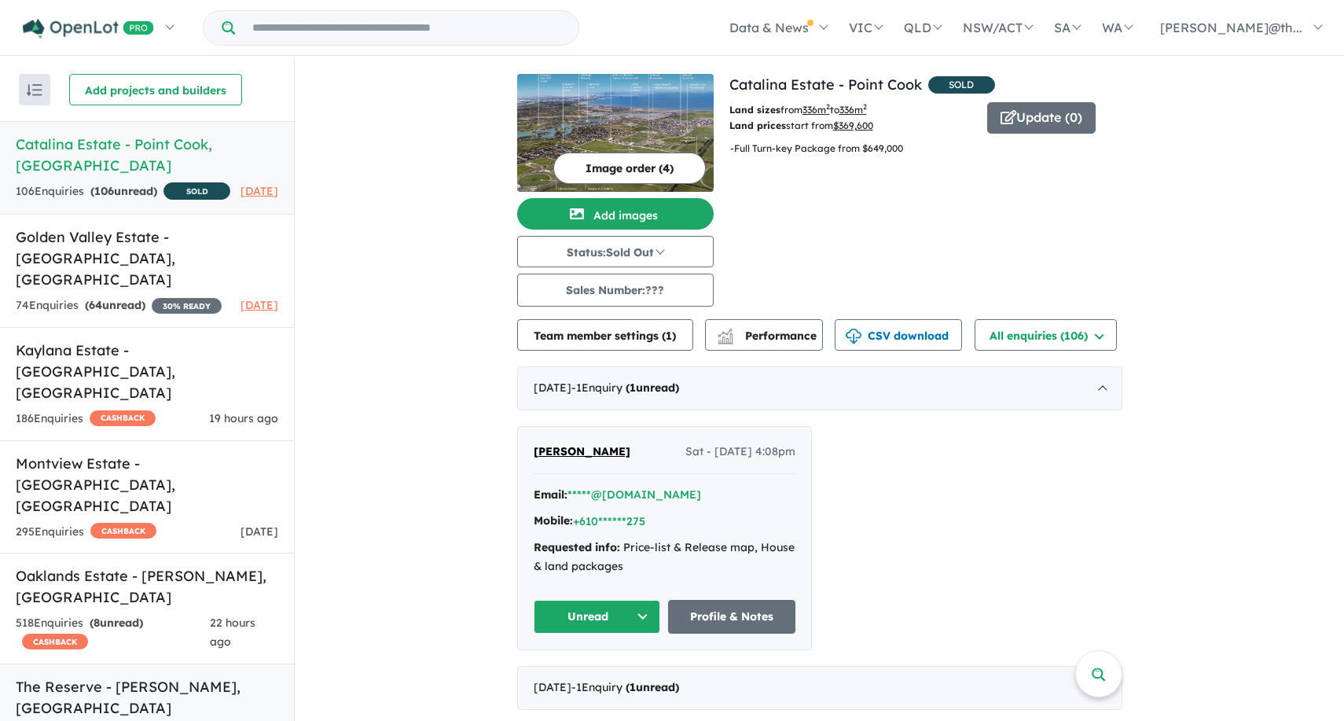
click at [150, 676] on h5 "The Reserve - Drouin , VIC" at bounding box center [147, 697] width 263 height 42
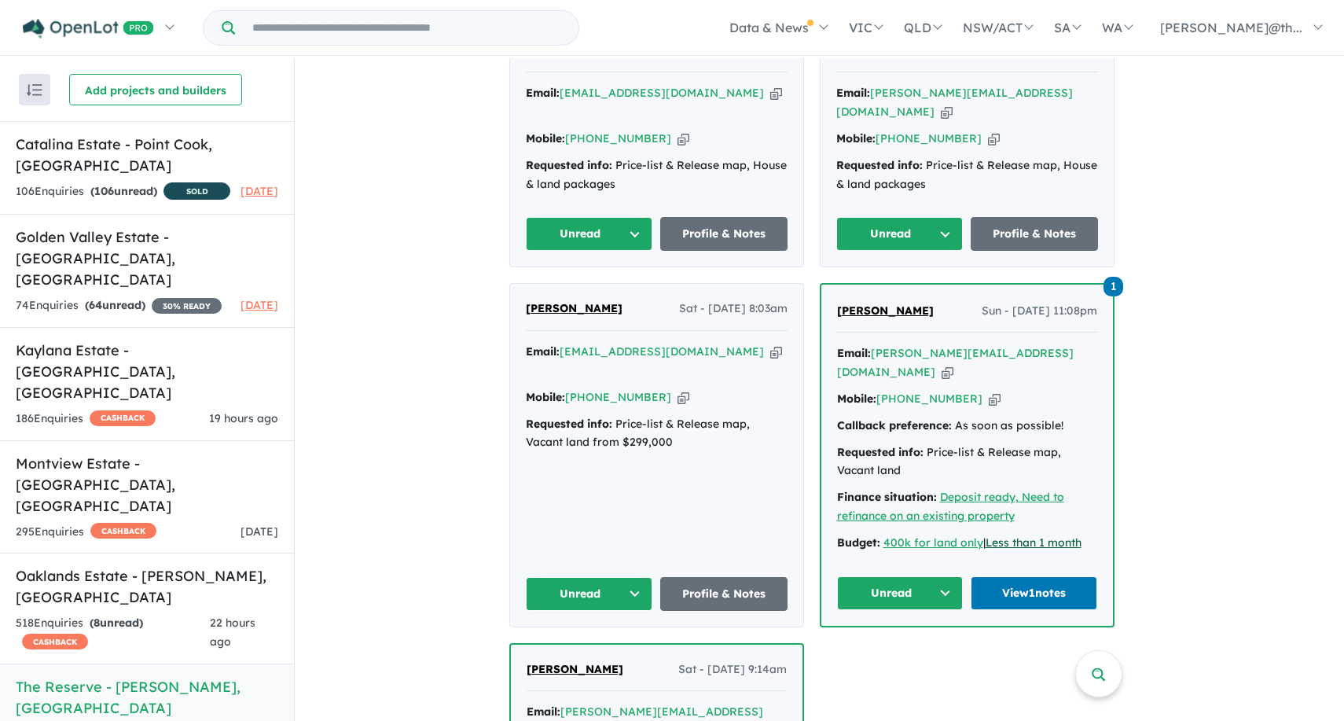
scroll to position [1004, 0]
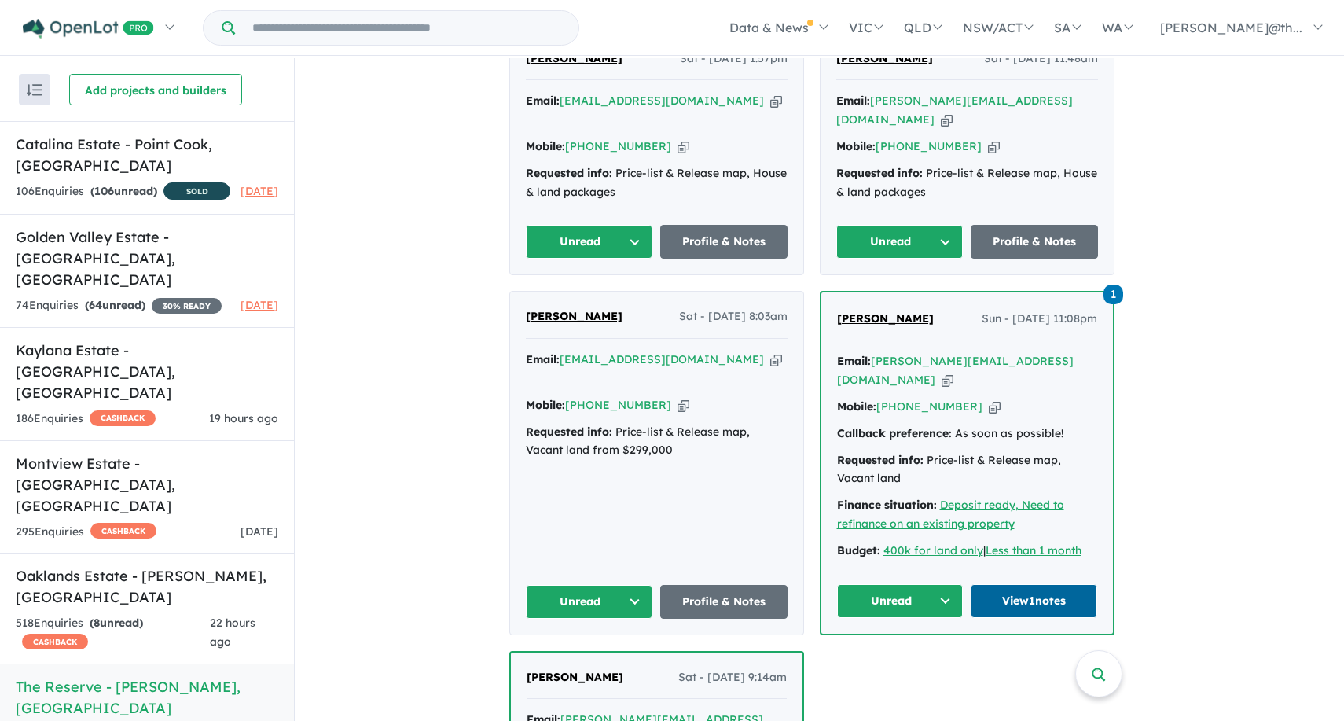
click at [1059, 584] on link "View 1 notes" at bounding box center [1034, 601] width 127 height 34
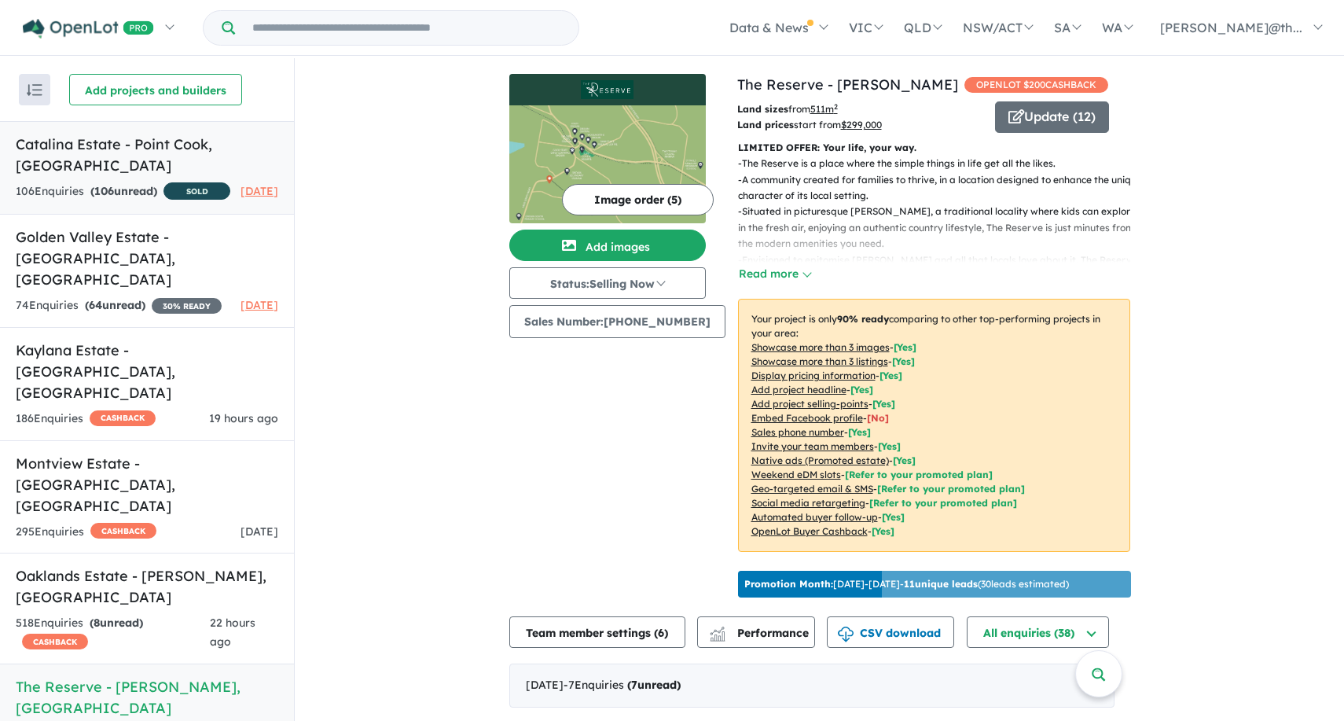
click at [83, 138] on h5 "Catalina Estate - Point Cook , VIC" at bounding box center [147, 155] width 263 height 42
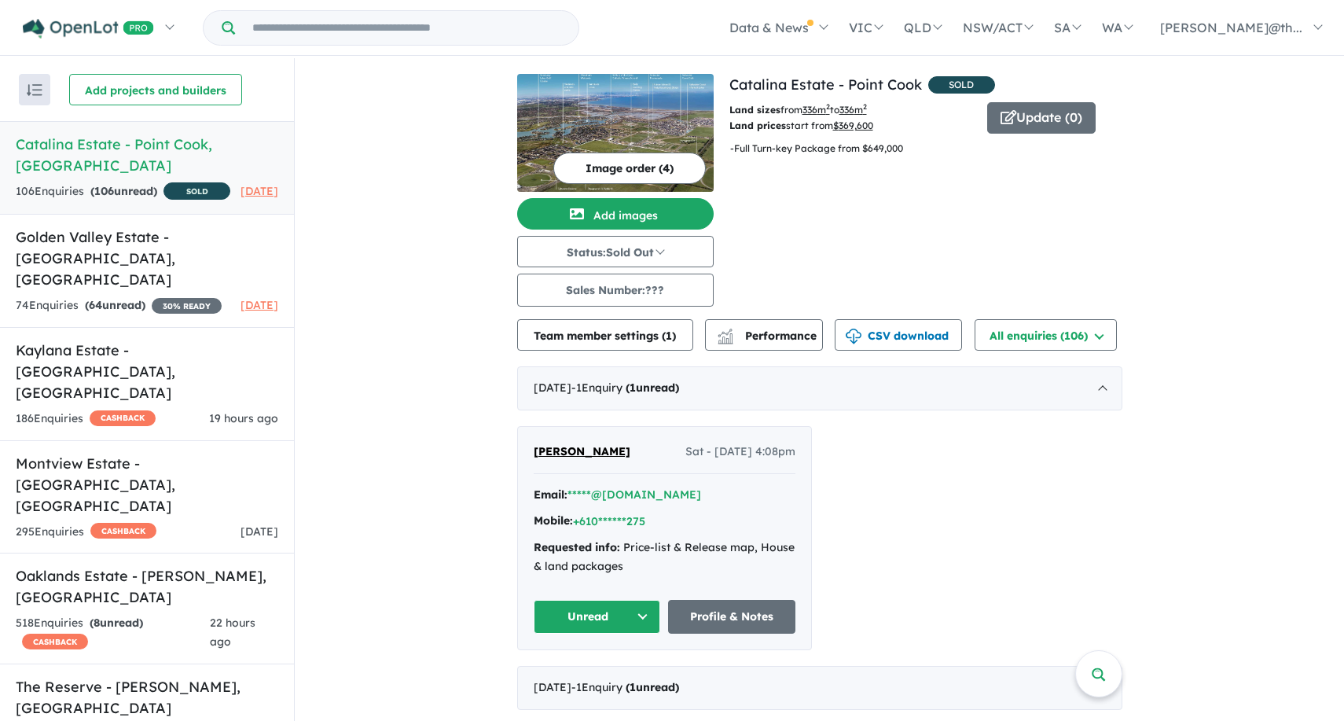
click at [44, 101] on button "button" at bounding box center [34, 89] width 31 height 31
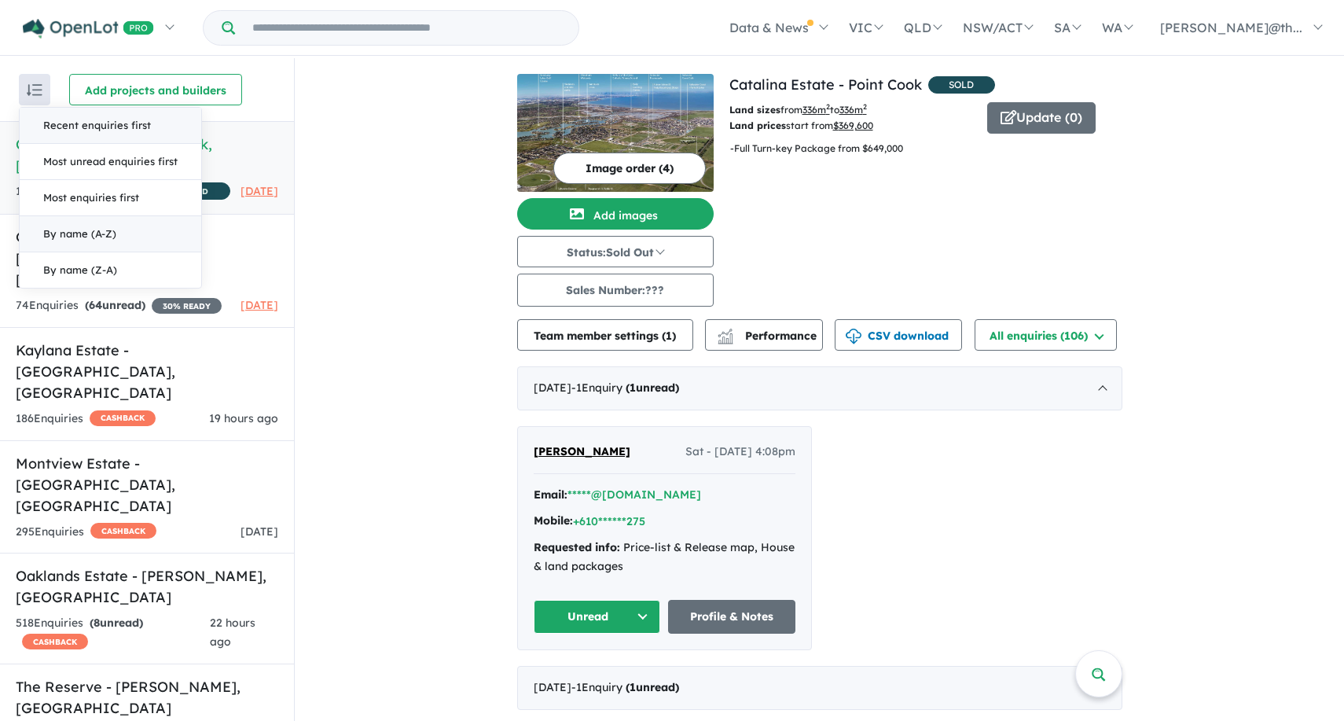
click at [79, 136] on button "Recent enquiries first" at bounding box center [111, 126] width 182 height 36
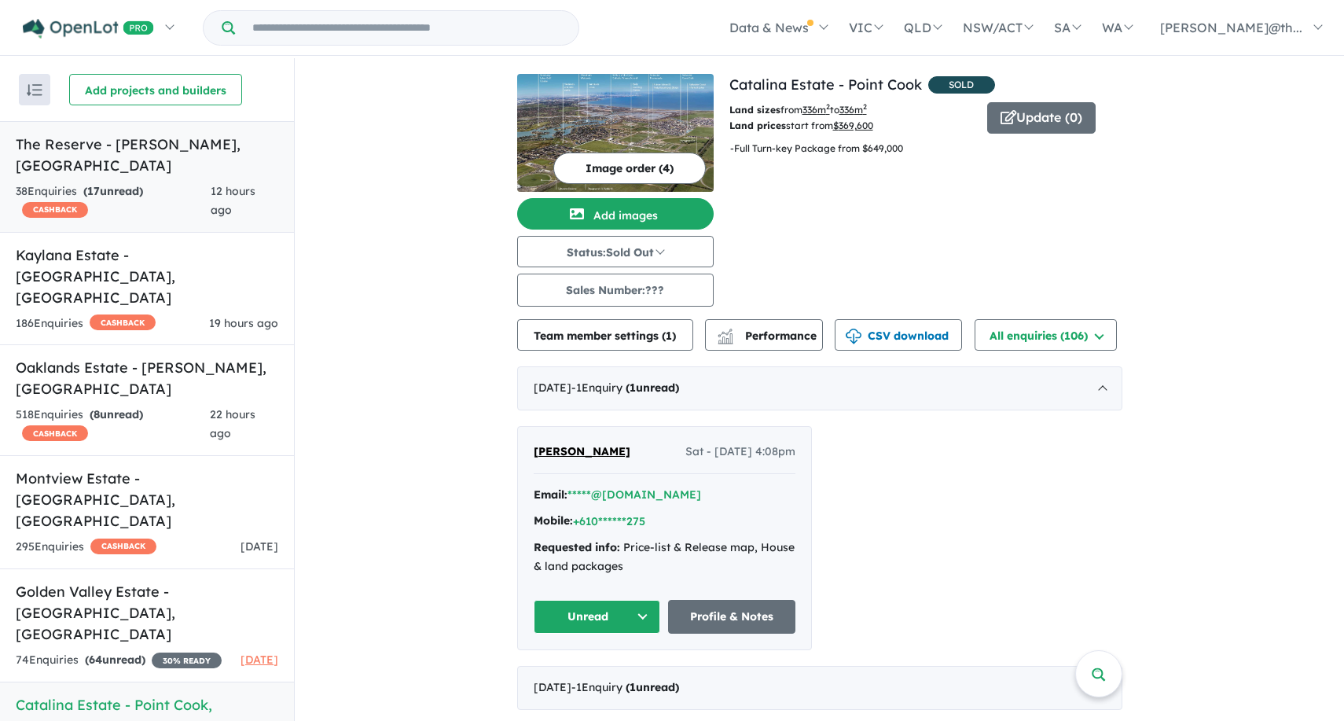
click at [145, 156] on link "The Reserve - Drouin , VIC 38 Enquir ies ( 17 unread) CASHBACK 12 hours ago" at bounding box center [147, 177] width 294 height 112
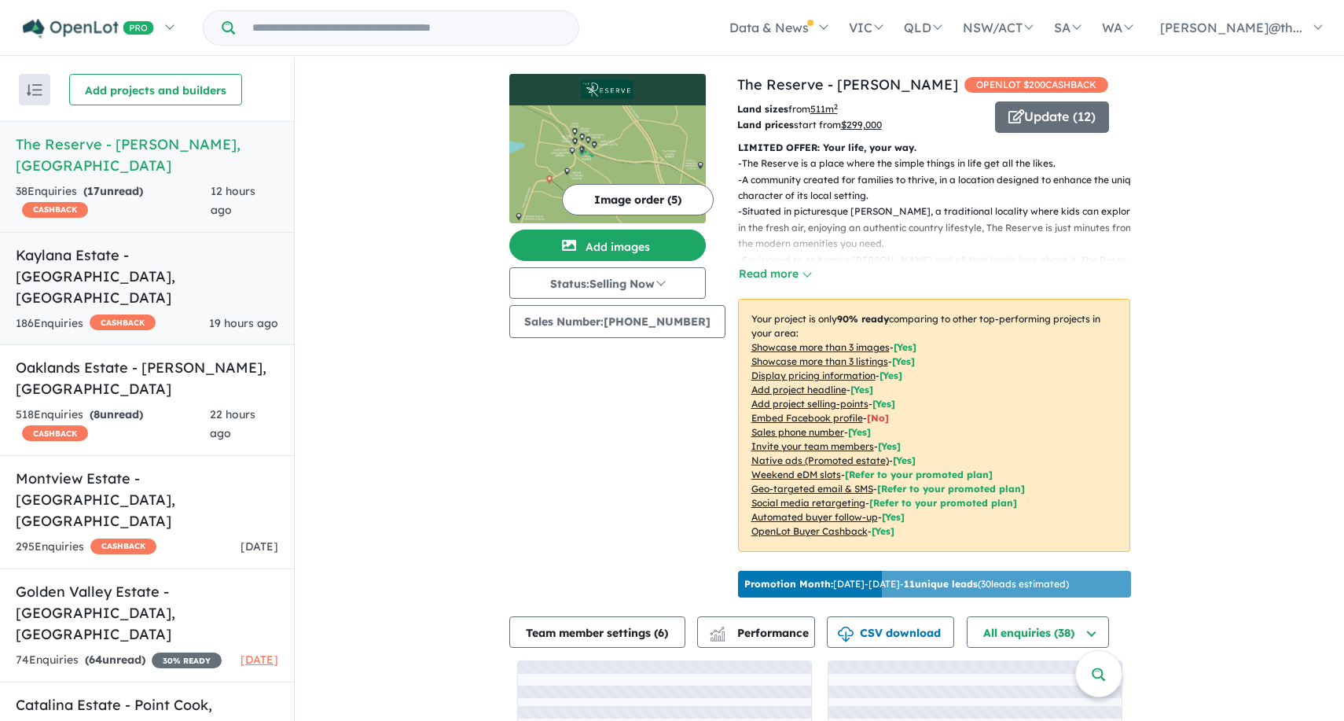
click at [199, 314] on div "186 Enquir ies ( 0 unread) CASHBACK 19 hours ago" at bounding box center [147, 323] width 263 height 19
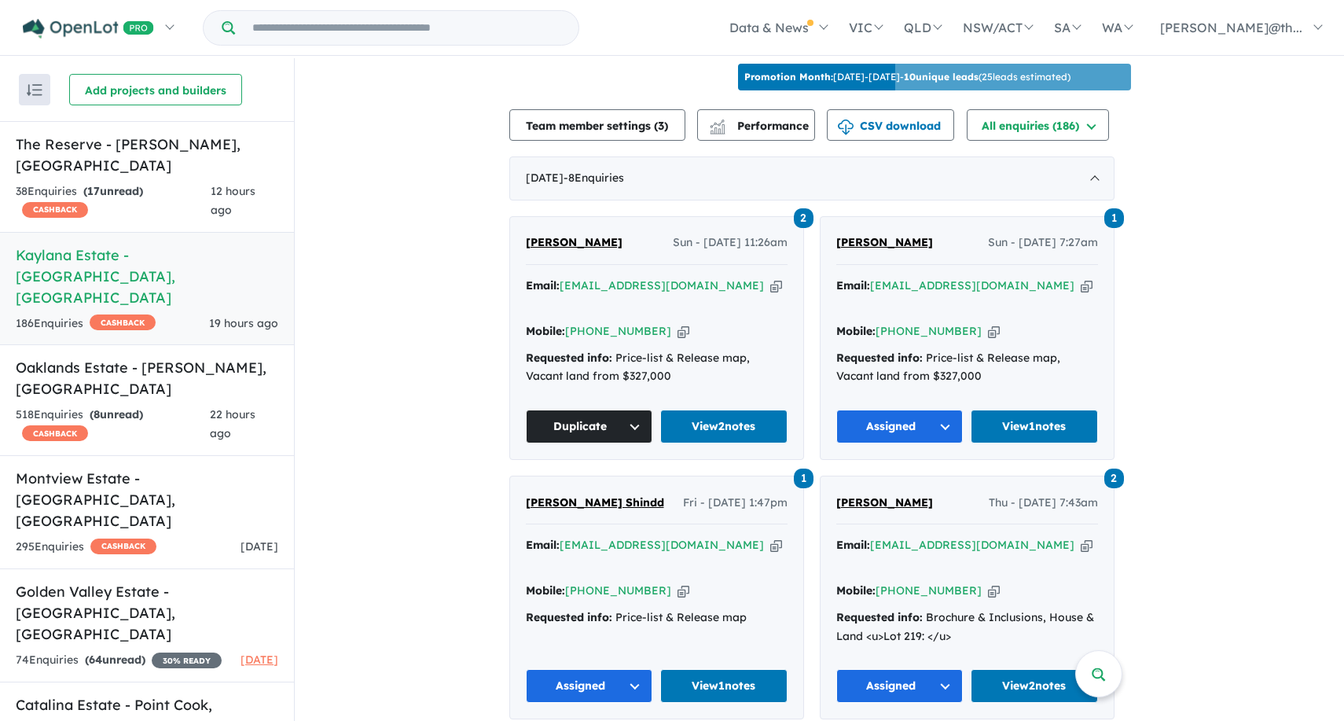
scroll to position [531, 0]
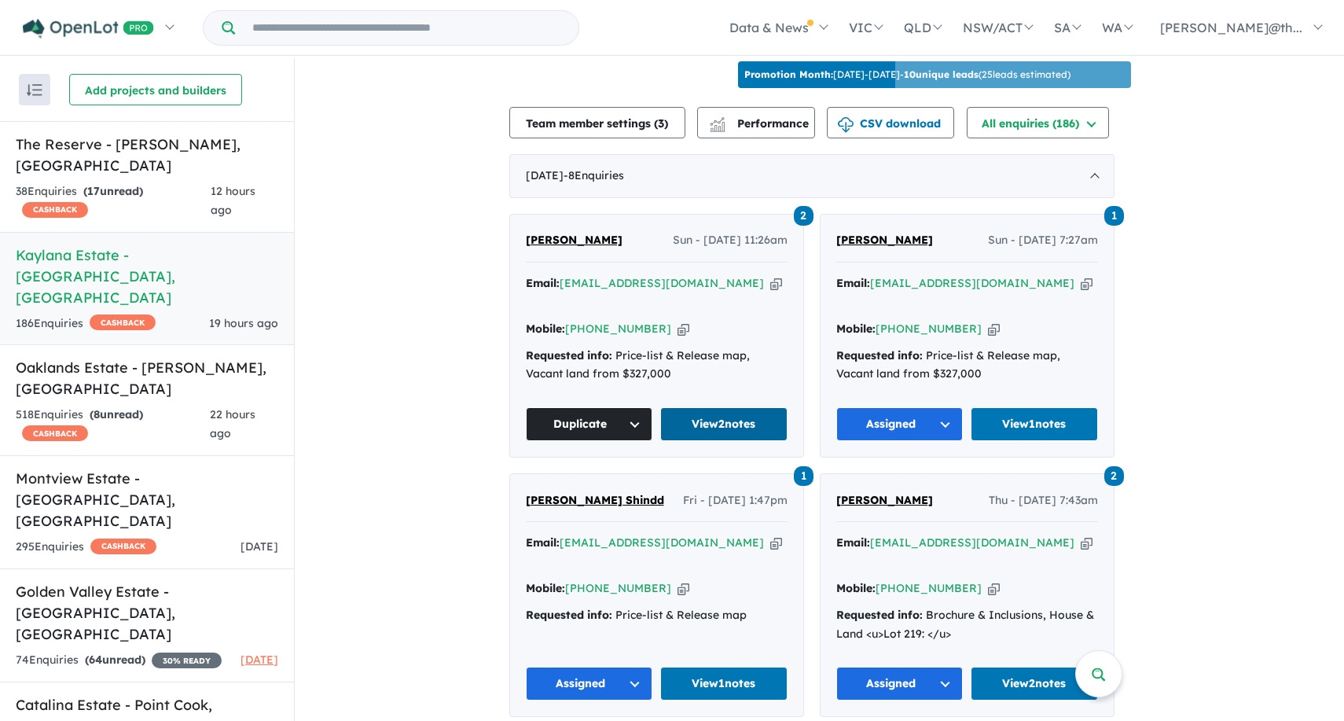
click at [746, 407] on link "View 2 notes" at bounding box center [723, 424] width 127 height 34
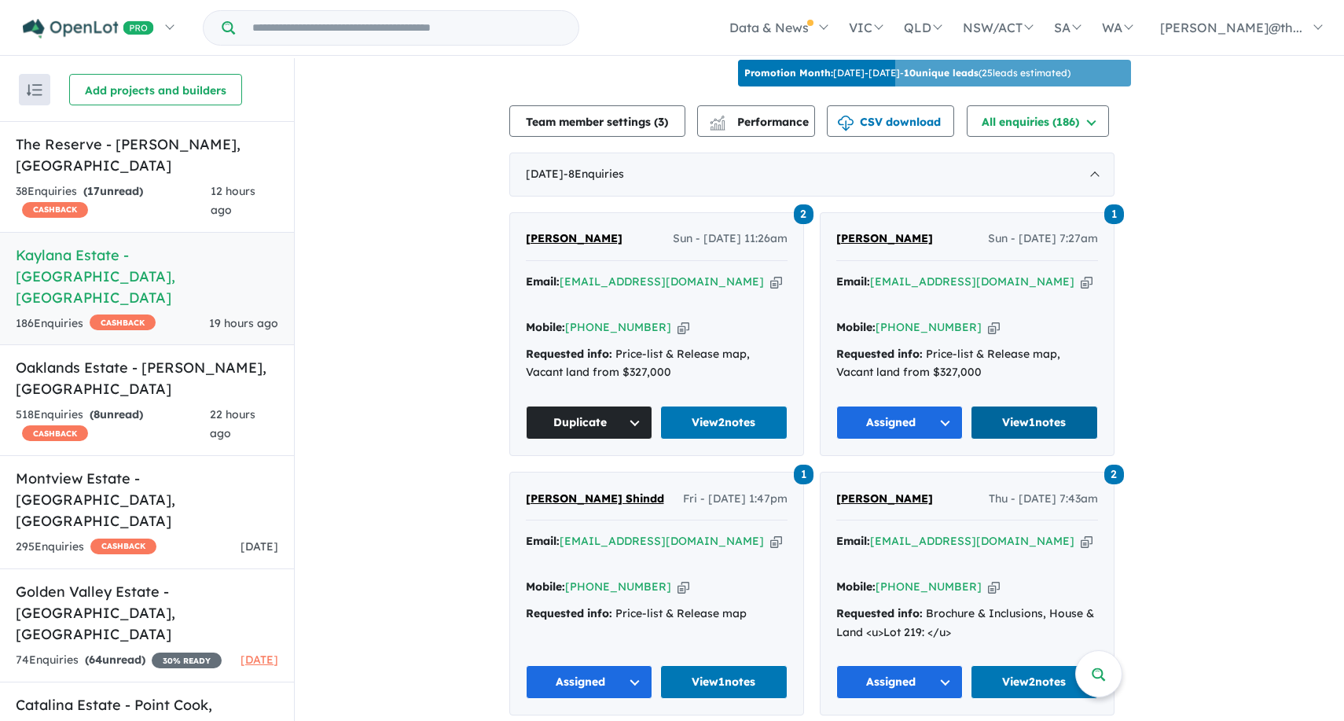
click at [1034, 406] on link "View 1 notes" at bounding box center [1034, 423] width 127 height 34
click at [132, 406] on div "518 Enquir ies ( 8 unread) CASHBACK" at bounding box center [113, 425] width 194 height 38
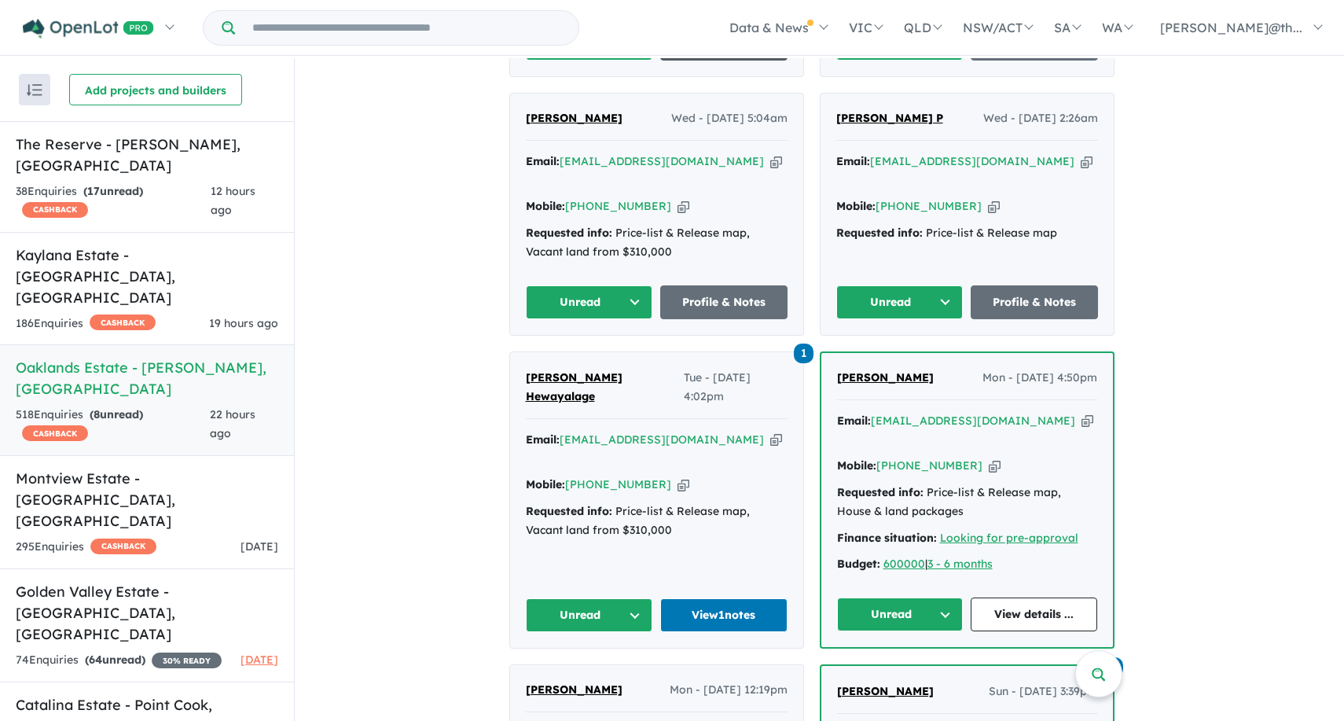
scroll to position [973, 0]
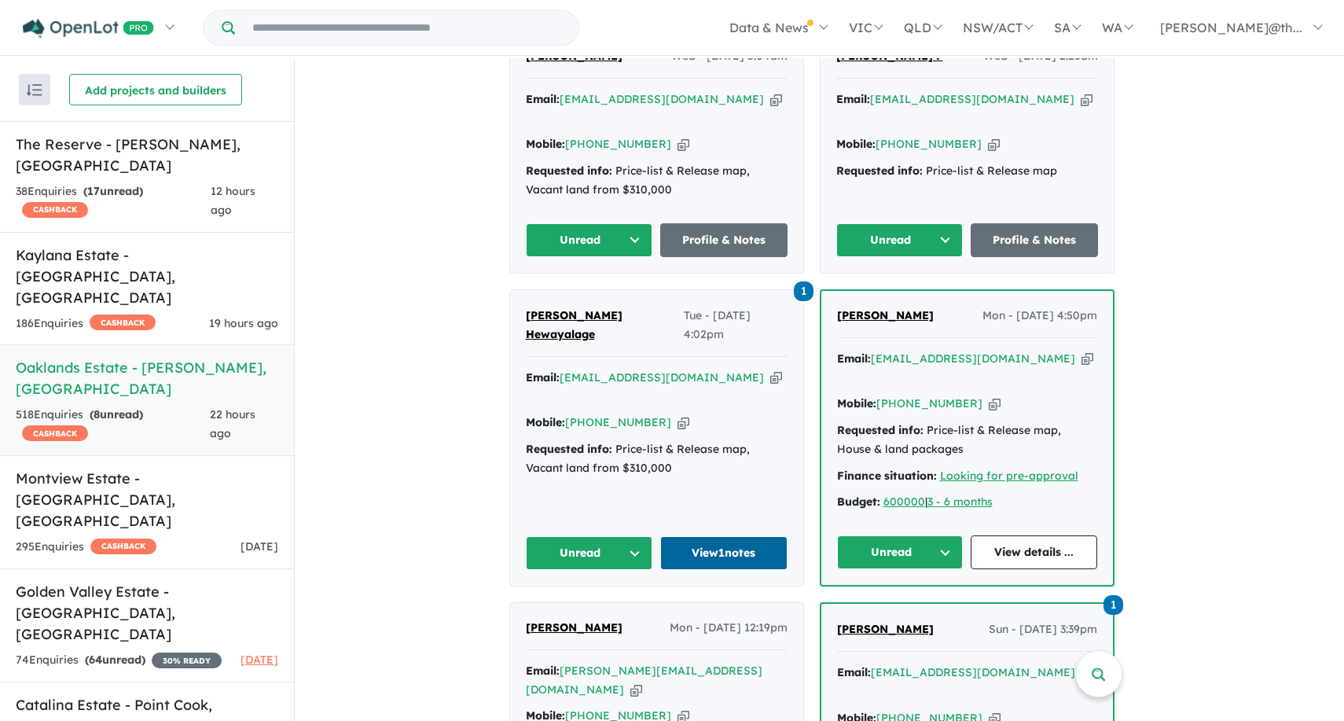
click at [764, 536] on link "View 1 notes" at bounding box center [723, 553] width 127 height 34
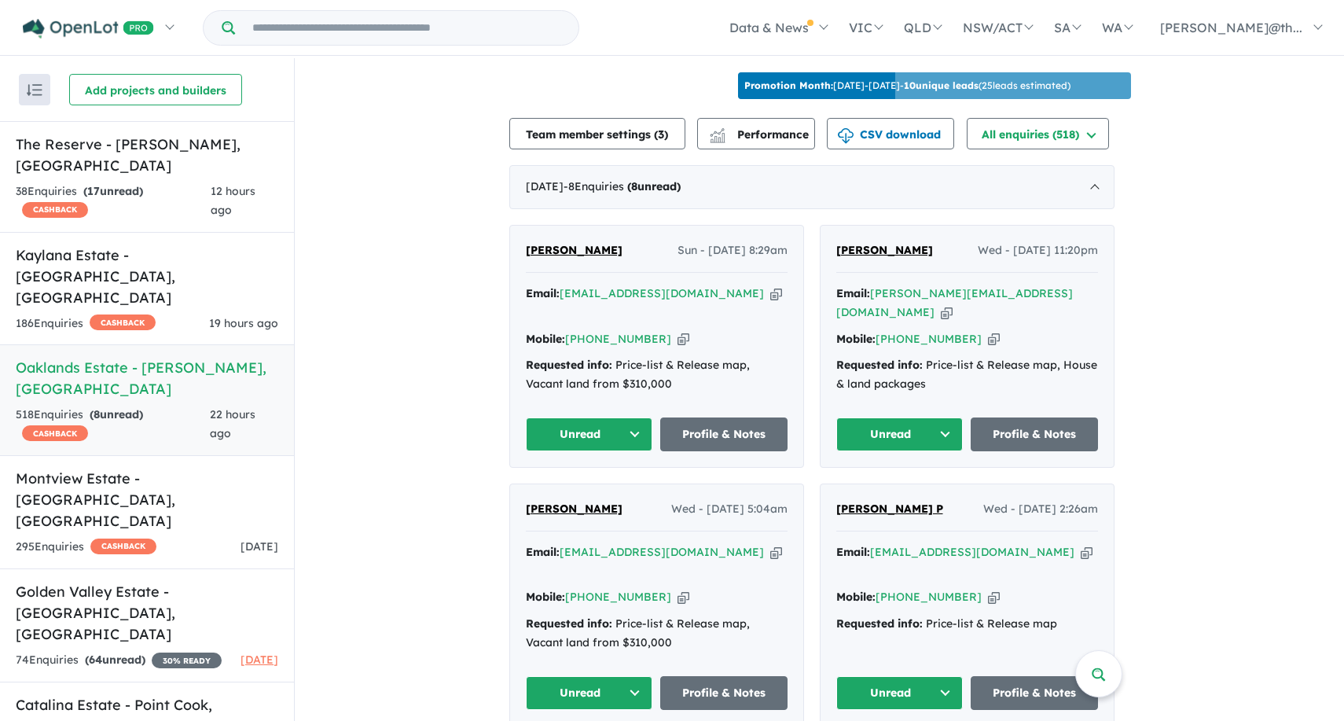
scroll to position [257, 0]
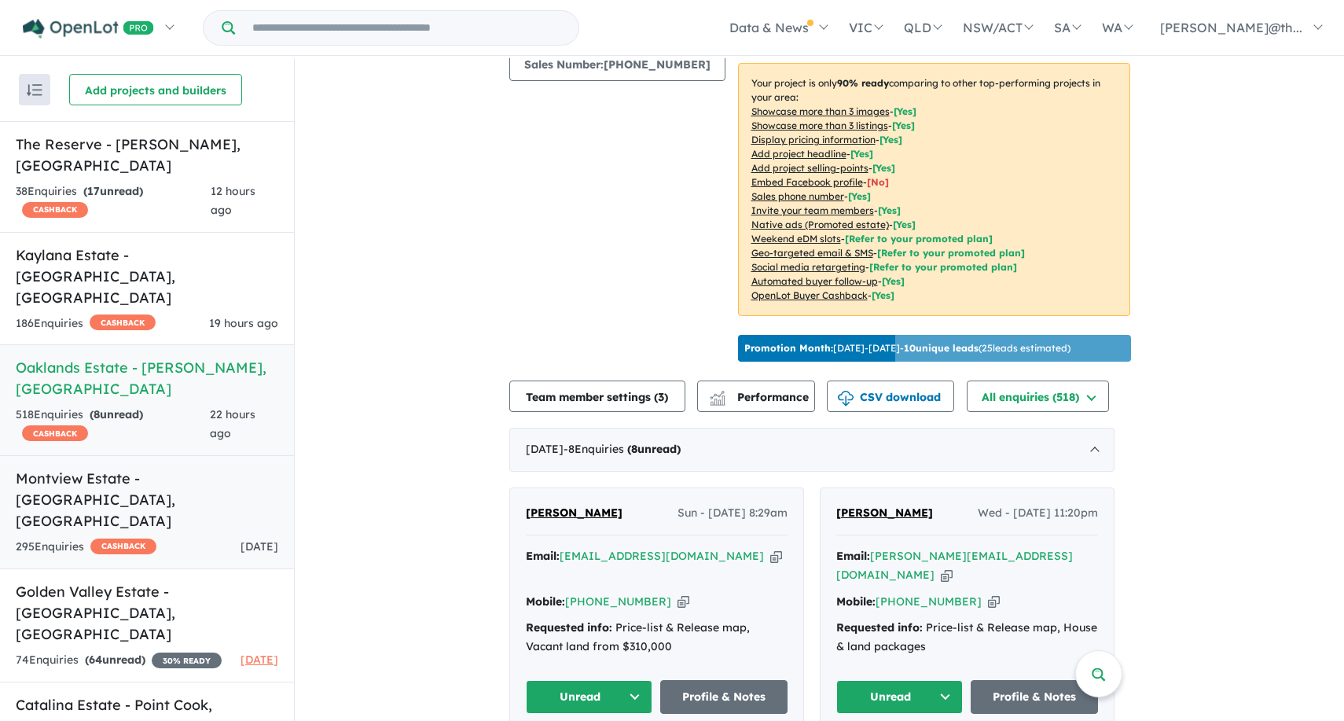
click at [193, 538] on div "295 Enquir ies ( 0 unread) CASHBACK 1 day ago" at bounding box center [147, 547] width 263 height 19
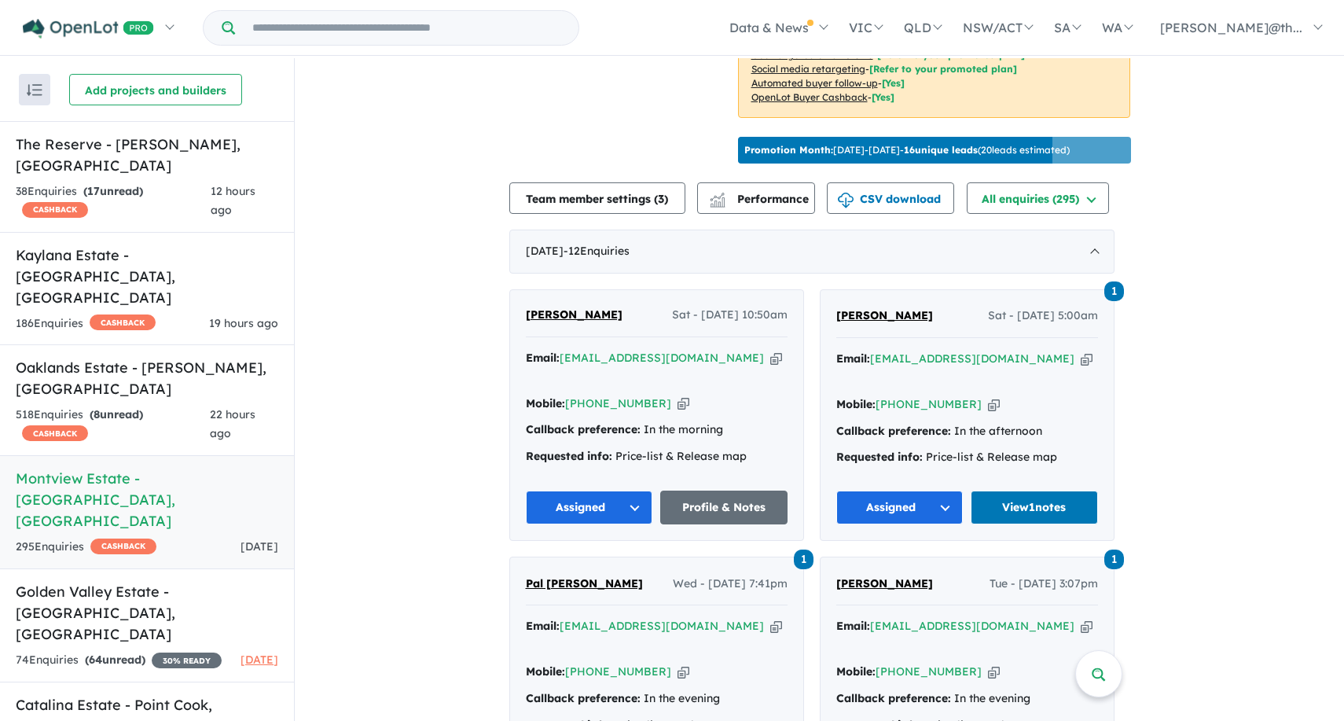
scroll to position [456, 0]
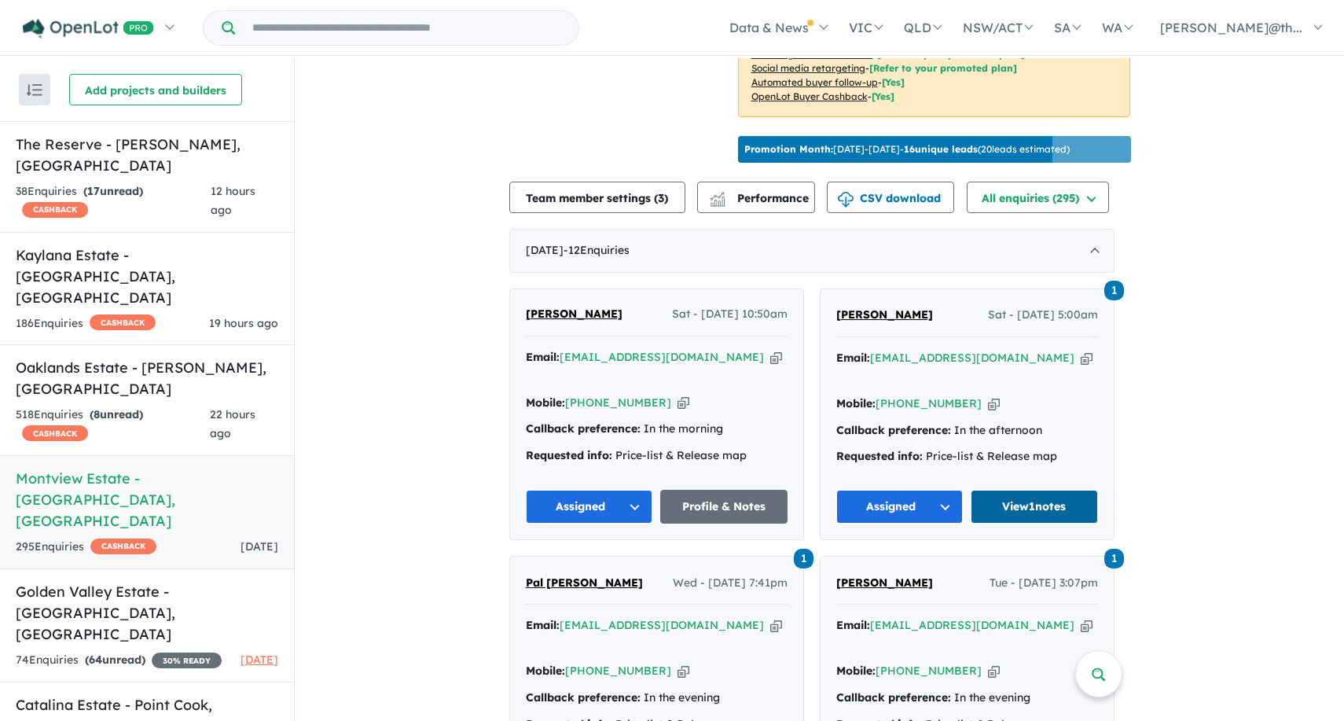
click at [1041, 490] on link "View 1 notes" at bounding box center [1034, 507] width 127 height 34
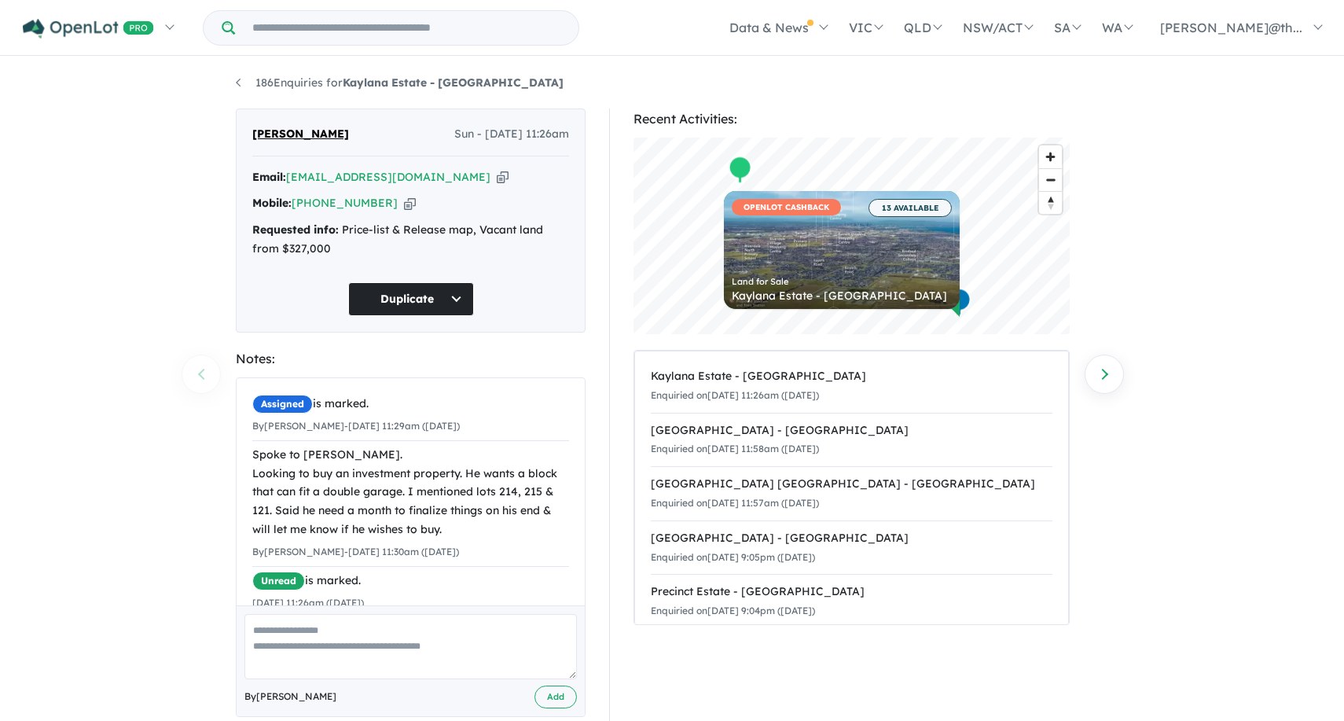
scroll to position [5, 0]
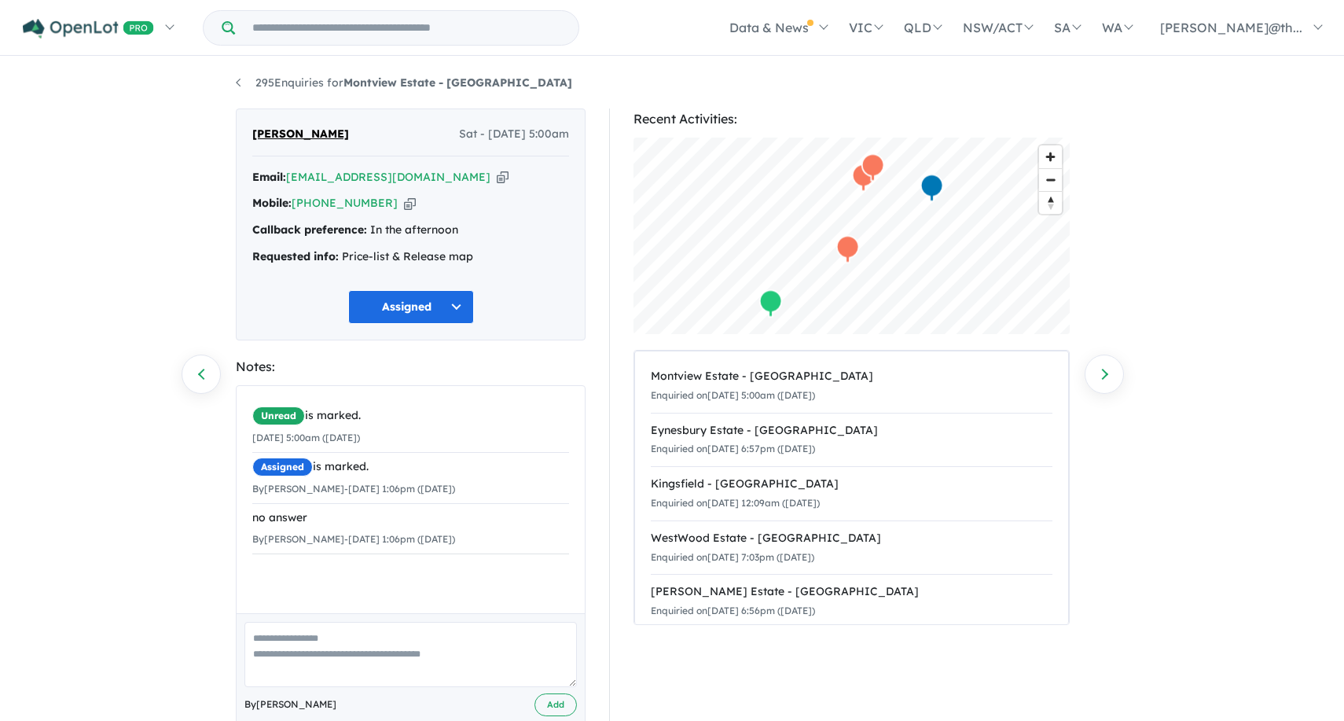
scroll to position [36, 0]
